Goal: Task Accomplishment & Management: Use online tool/utility

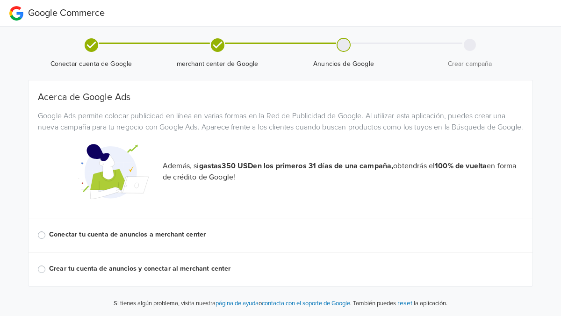
scroll to position [11, 0]
click at [103, 221] on div "Acerca de Google Ads Google Ads permite colocar publicidad en línea en varias f…" at bounding box center [280, 183] width 485 height 183
click at [94, 237] on label "Conectar tu cuenta de anuncios a merchant center" at bounding box center [286, 234] width 474 height 10
click at [0, 0] on input "Conectar tu cuenta de anuncios a merchant center" at bounding box center [0, 0] width 0 height 0
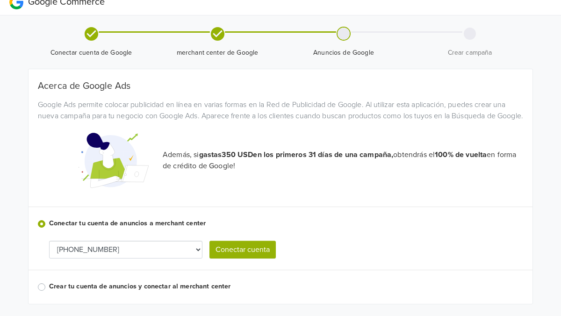
click at [156, 258] on select "[PHONE_NUMBER] 102-746-0719 [PHONE_NUMBER] [PHONE_NUMBER] 128-782-2327 [PHONE_N…" at bounding box center [125, 250] width 153 height 18
select select "5857152211"
click at [241, 258] on button "Conectar cuenta" at bounding box center [242, 250] width 66 height 18
select select "5857152211"
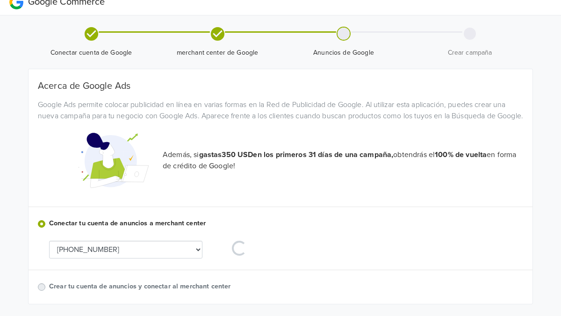
select select "5857152211"
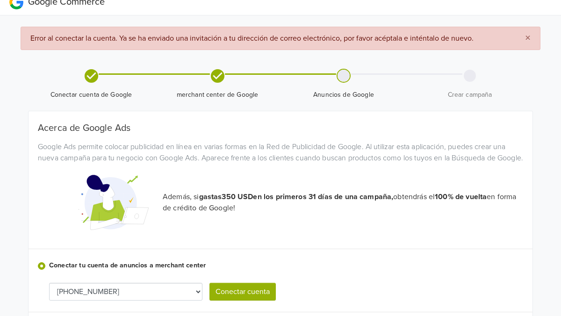
scroll to position [0, 0]
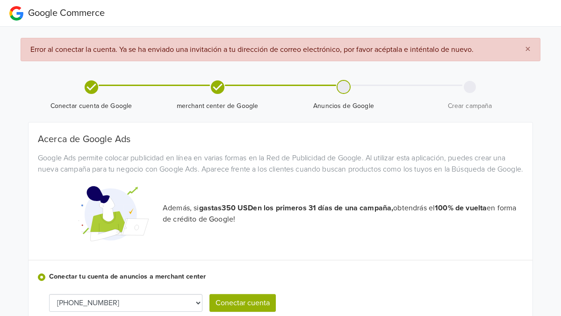
click at [355, 86] on span "Anuncios de Google" at bounding box center [343, 95] width 119 height 31
click at [344, 88] on div at bounding box center [343, 87] width 12 height 12
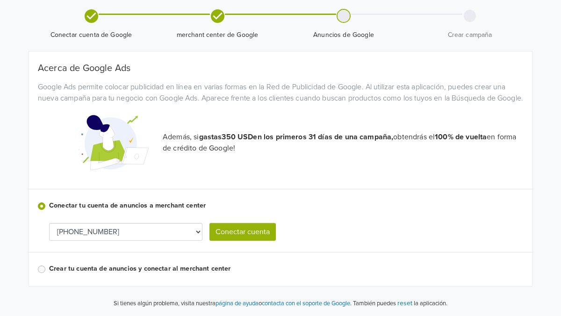
scroll to position [82, 0]
click at [227, 227] on button "Conectar cuenta" at bounding box center [242, 232] width 66 height 18
select select "5857152211"
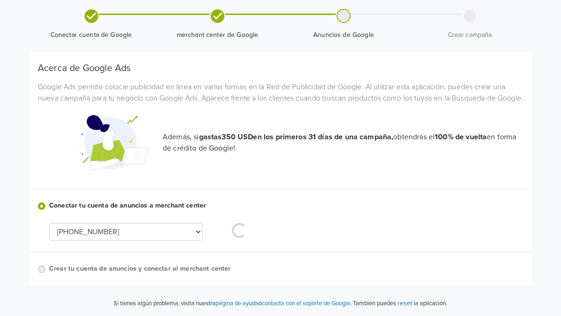
scroll to position [0, 0]
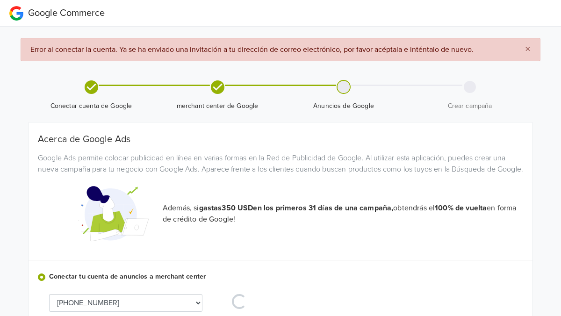
select select "5857152211"
